Goal: Find specific fact: Find specific fact

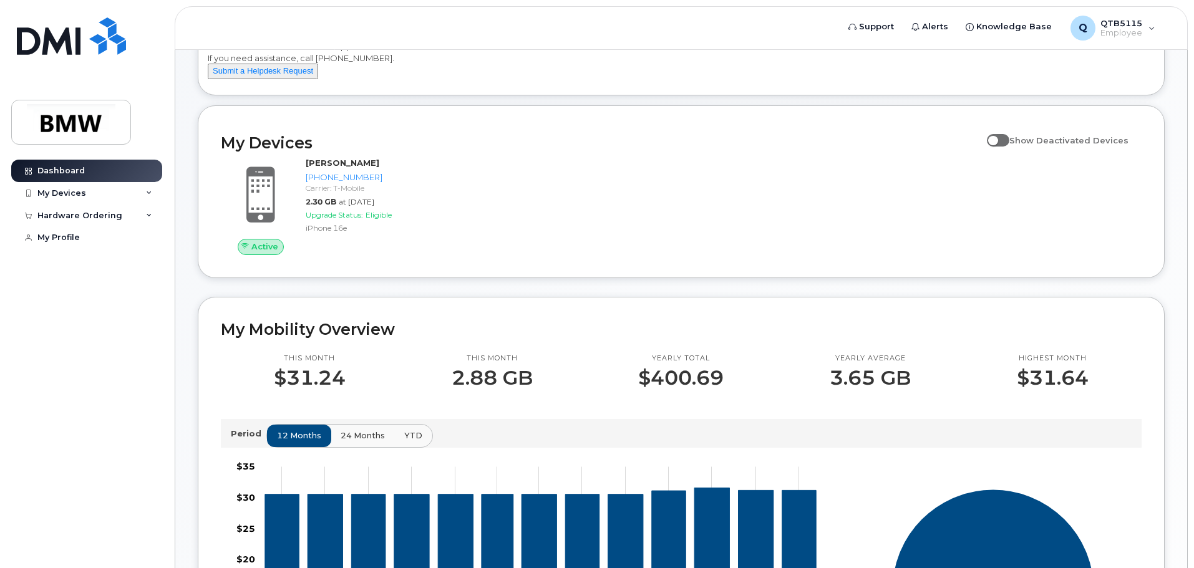
scroll to position [62, 0]
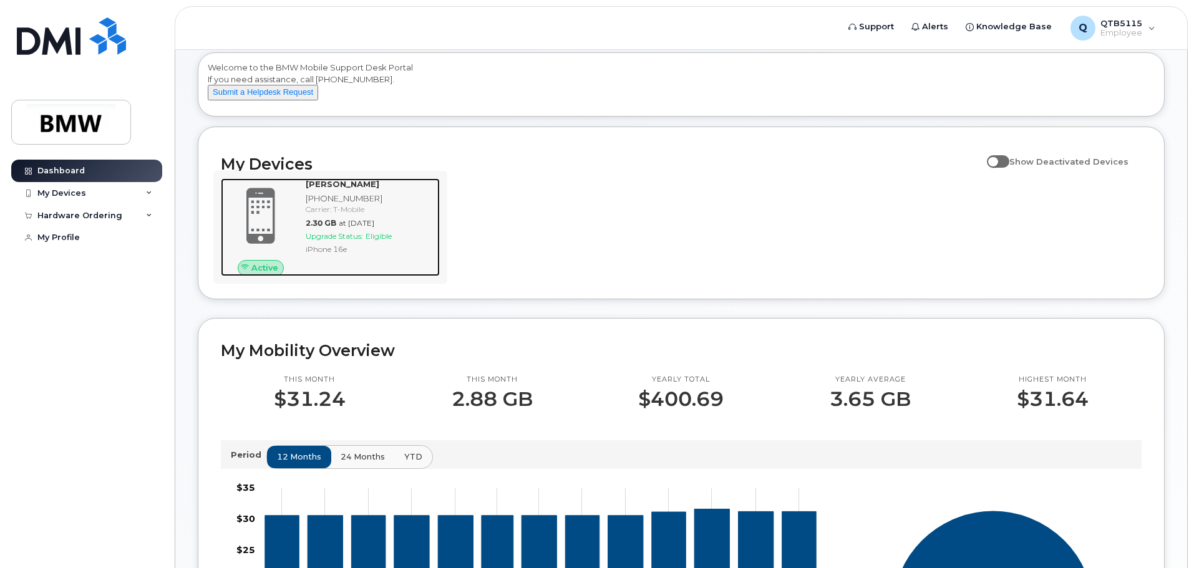
drag, startPoint x: 257, startPoint y: 228, endPoint x: 273, endPoint y: 233, distance: 17.2
click at [257, 228] on span at bounding box center [261, 216] width 60 height 63
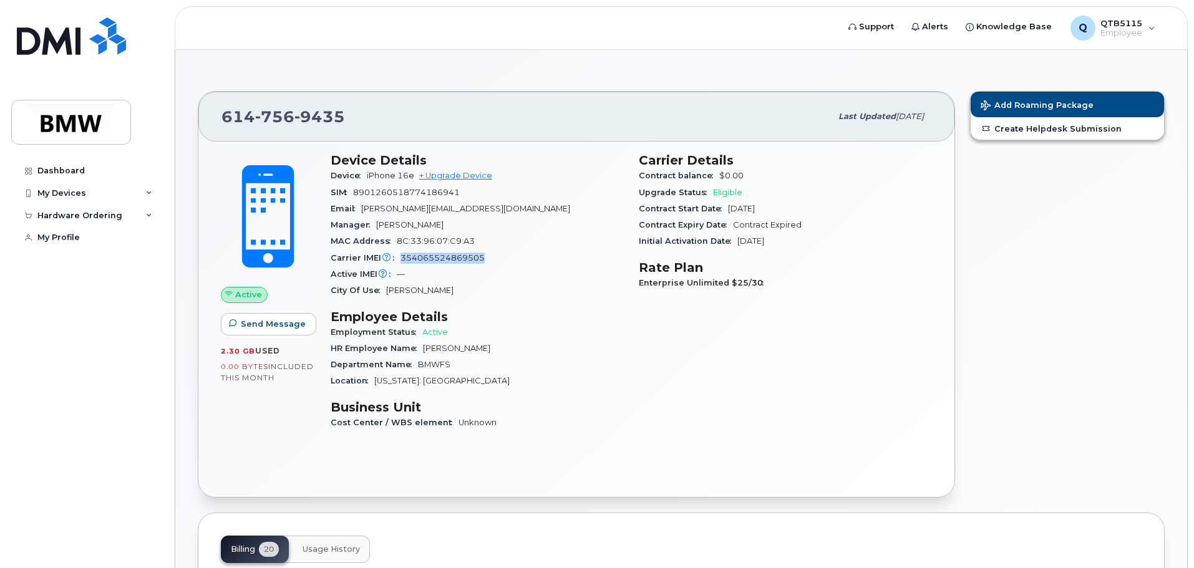
drag, startPoint x: 401, startPoint y: 254, endPoint x: 486, endPoint y: 258, distance: 85.0
click at [486, 258] on div "Carrier IMEI Carrier IMEI is reported during the last billing cycle or change o…" at bounding box center [477, 258] width 293 height 16
copy span "354065524869505"
